Goal: Task Accomplishment & Management: Use online tool/utility

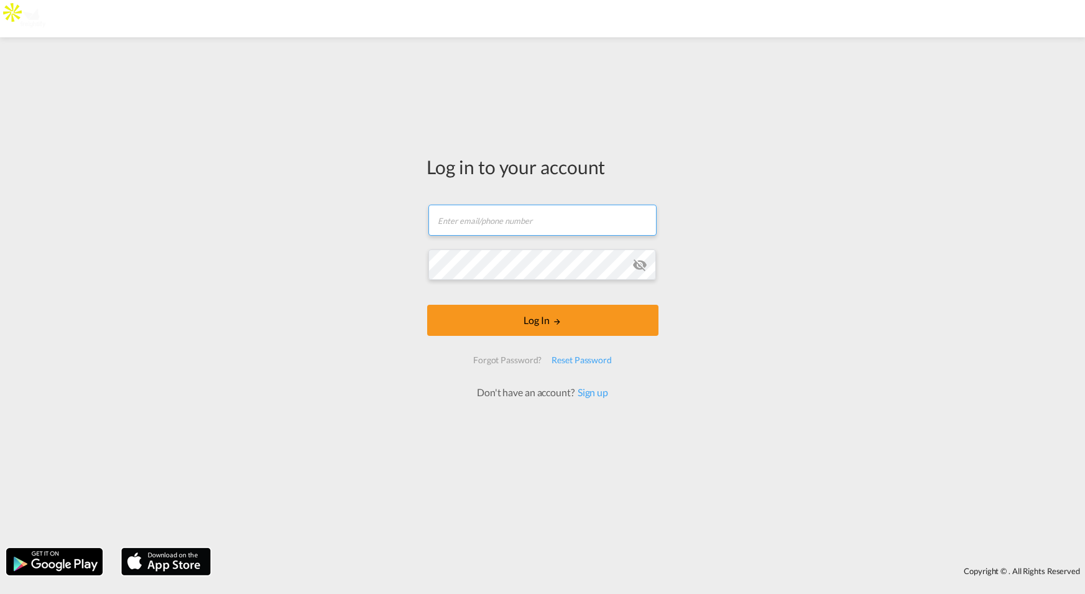
type input "[PERSON_NAME][EMAIL_ADDRESS][DOMAIN_NAME]"
click at [505, 264] on form "[PERSON_NAME][EMAIL_ADDRESS][DOMAIN_NAME] Password field is required Log In For…" at bounding box center [542, 296] width 231 height 208
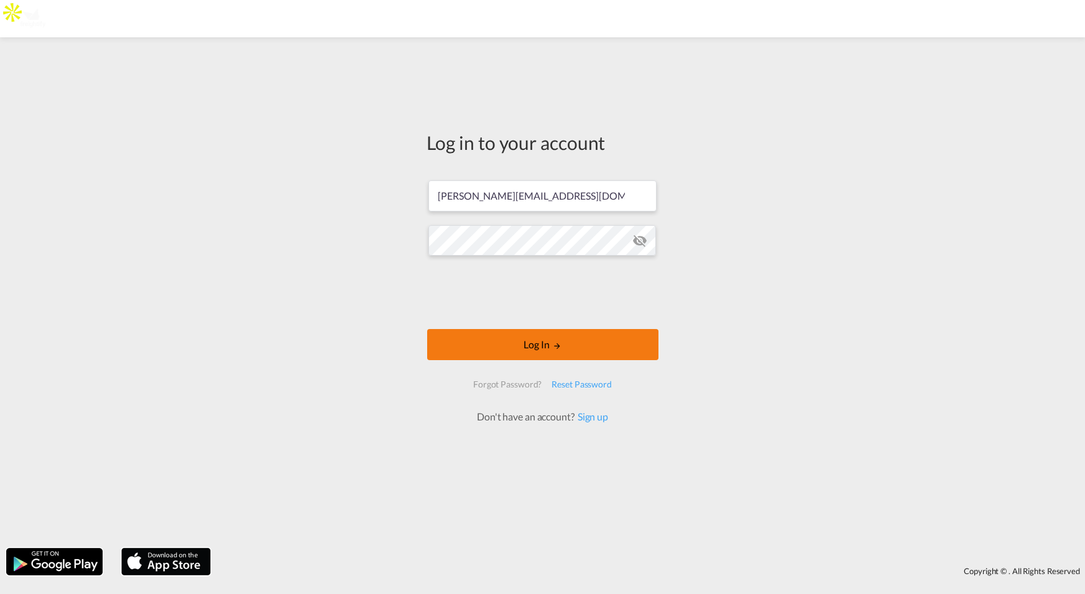
click at [549, 344] on button "Log In" at bounding box center [542, 344] width 231 height 31
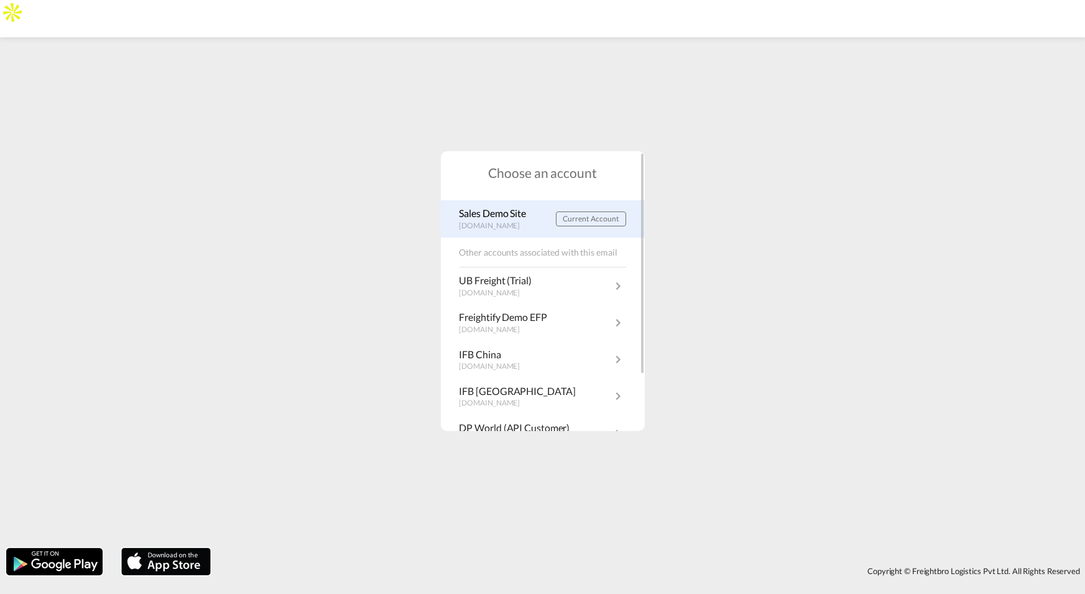
click at [487, 219] on p "Sales Demo Site" at bounding box center [495, 213] width 73 height 14
